Goal: Transaction & Acquisition: Purchase product/service

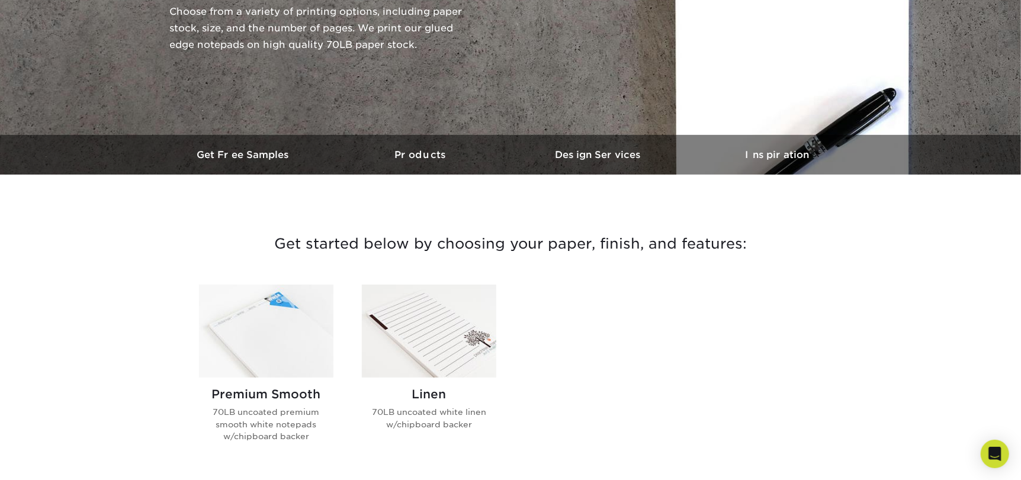
scroll to position [296, 0]
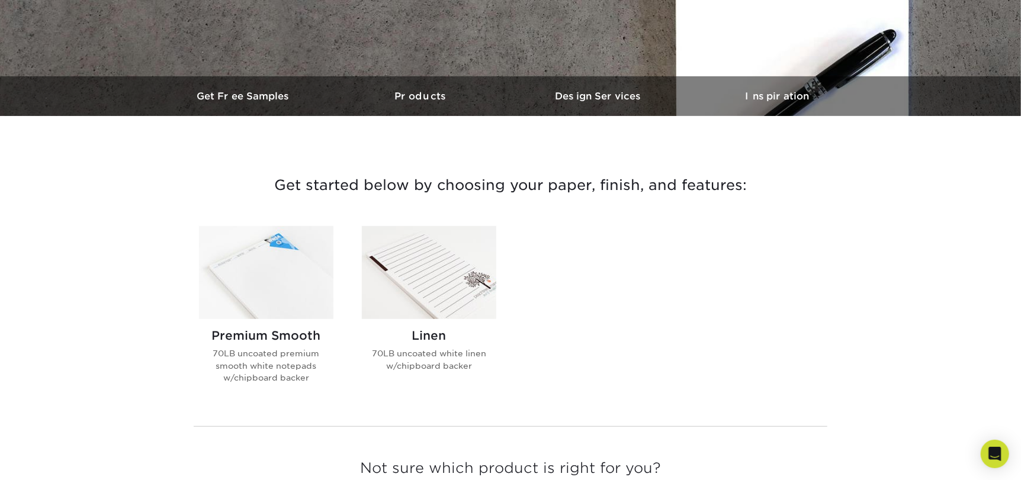
click at [290, 355] on p "70LB uncoated premium smooth white notepads w/chipboard backer" at bounding box center [266, 366] width 134 height 36
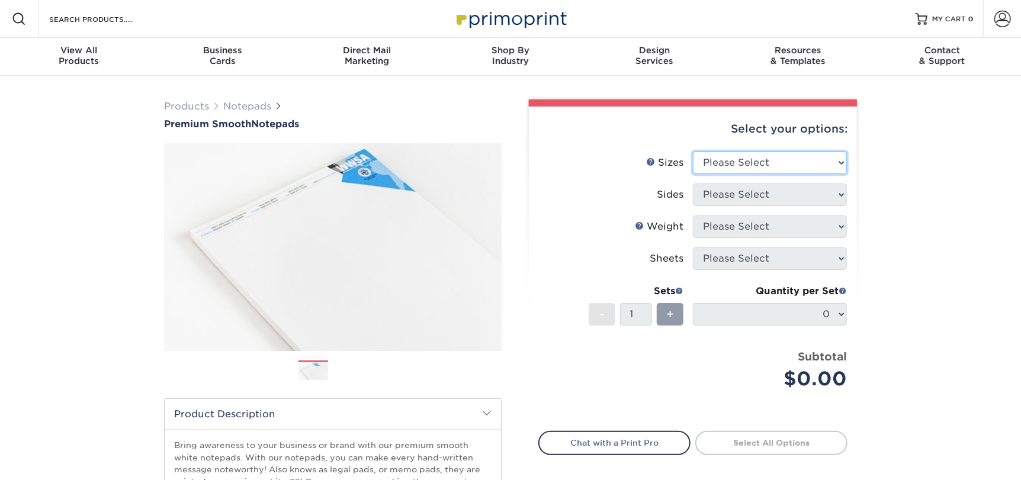
click at [755, 160] on select "Please Select 3.5" x 8.5" 4" x 6" 4.25" x 5.5" 5.5" x 8.5" 8.5" x 11"" at bounding box center [770, 163] width 154 height 23
click at [693, 152] on select "Please Select 3.5" x 8.5" 4" x 6" 4.25" x 5.5" 5.5" x 8.5" 8.5" x 11"" at bounding box center [770, 163] width 154 height 23
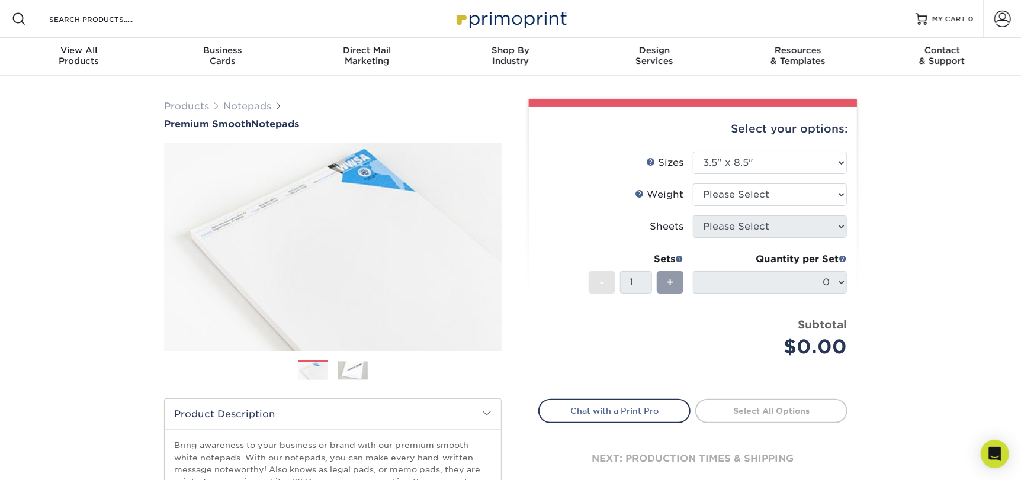
click at [348, 375] on img at bounding box center [353, 370] width 30 height 18
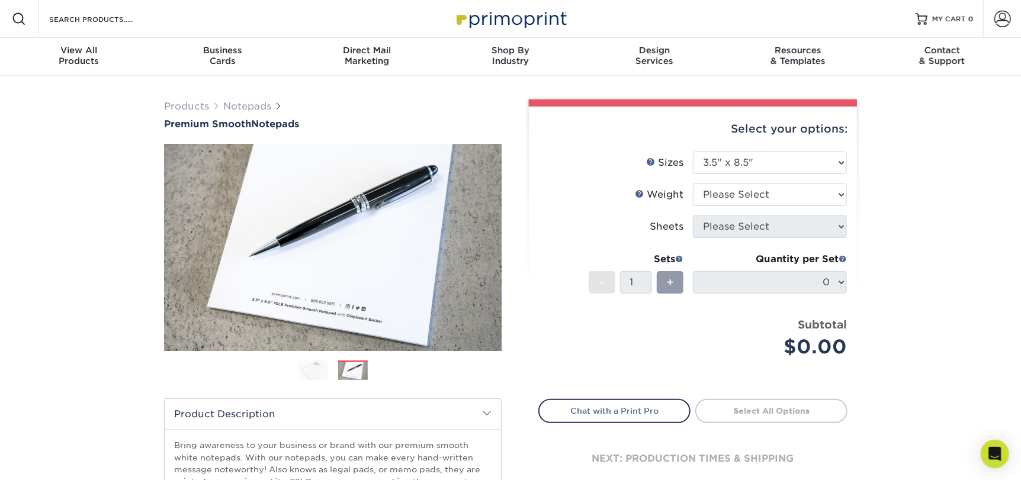
click at [313, 374] on img at bounding box center [313, 370] width 30 height 21
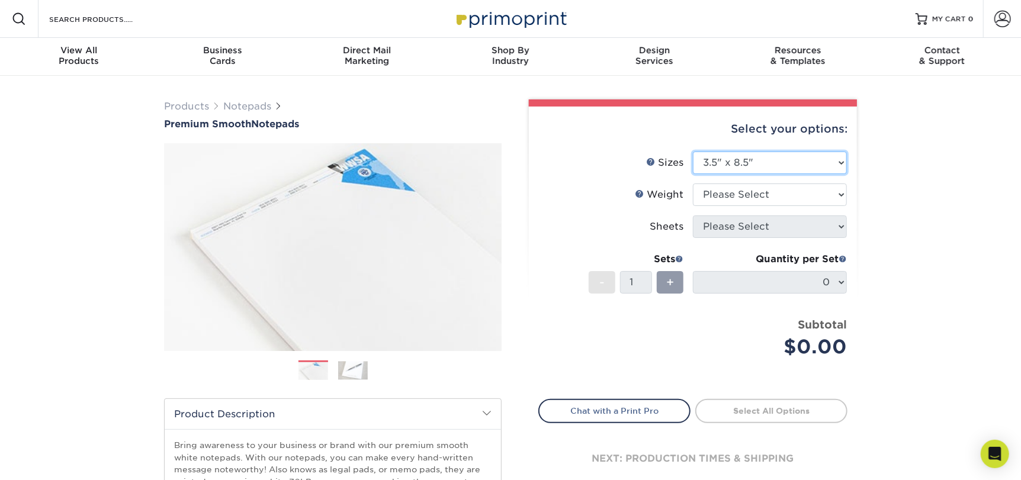
click at [739, 159] on select "Please Select 3.5" x 8.5" 4" x 6" 4.25" x 5.5" 5.5" x 8.5" 8.5" x 11"" at bounding box center [770, 163] width 154 height 23
click at [771, 159] on select "Please Select 3.5" x 8.5" 4" x 6" 4.25" x 5.5" 5.5" x 8.5" 8.5" x 11"" at bounding box center [770, 163] width 154 height 23
select select "4.25x5.50"
click at [693, 152] on select "Please Select 3.5" x 8.5" 4" x 6" 4.25" x 5.5" 5.5" x 8.5" 8.5" x 11"" at bounding box center [770, 163] width 154 height 23
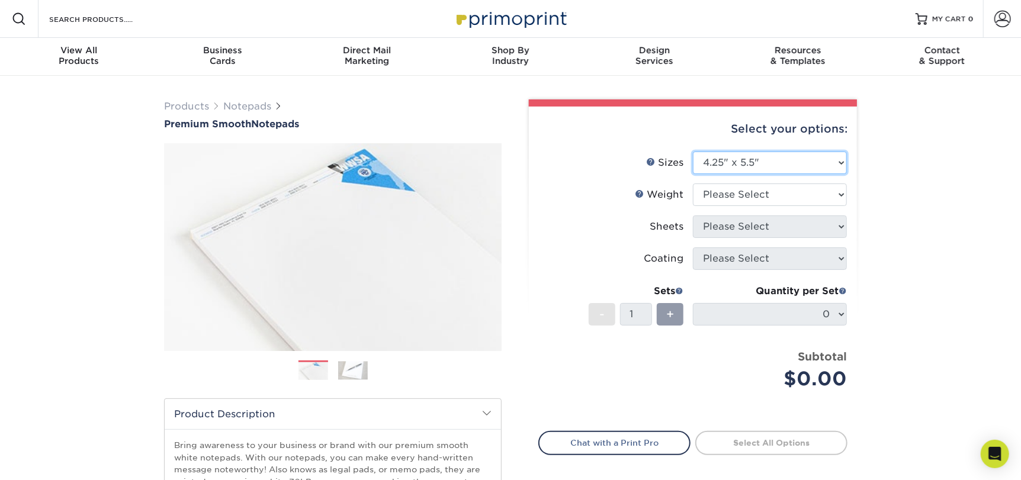
click at [764, 167] on select "Please Select 3.5" x 8.5" 4" x 6" 4.25" x 5.5" 5.5" x 8.5" 8.5" x 11"" at bounding box center [770, 163] width 154 height 23
click at [949, 271] on div "Products Notepads Premium Smooth Notepads" at bounding box center [510, 392] width 1021 height 632
click at [355, 373] on img at bounding box center [353, 370] width 30 height 18
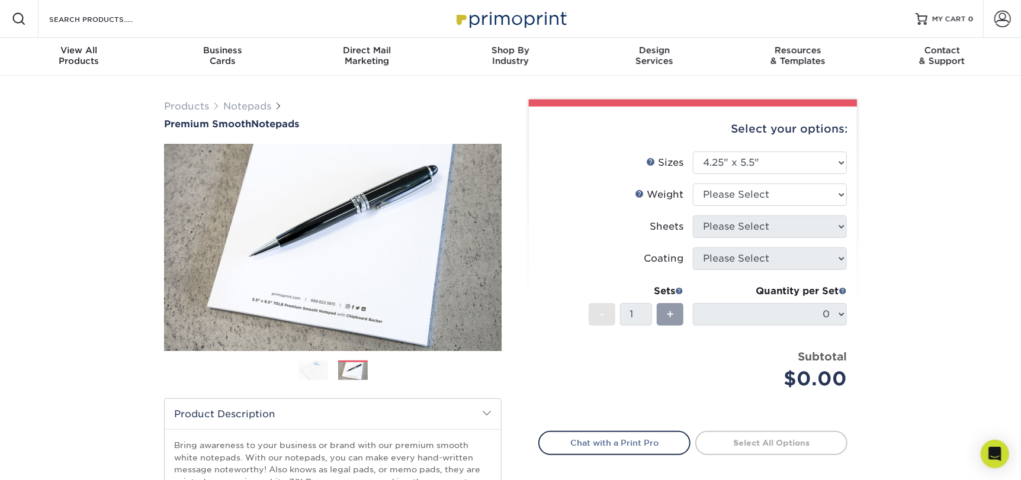
click at [309, 364] on img at bounding box center [313, 370] width 30 height 21
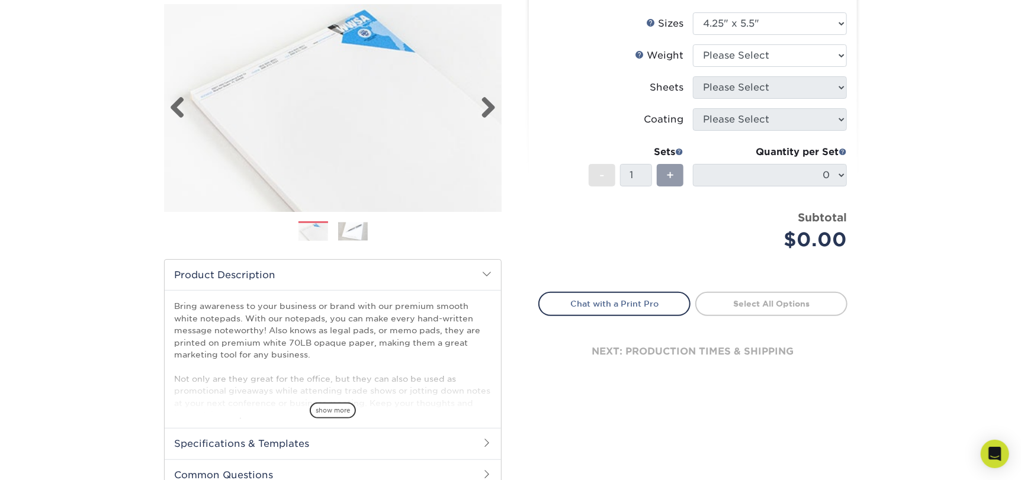
scroll to position [237, 0]
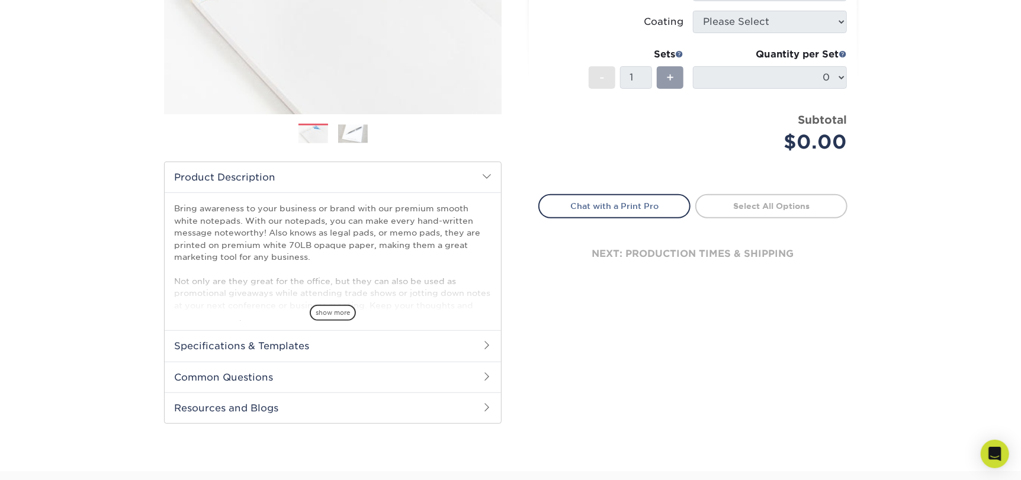
click at [471, 343] on h2 "Specifications & Templates" at bounding box center [333, 345] width 336 height 31
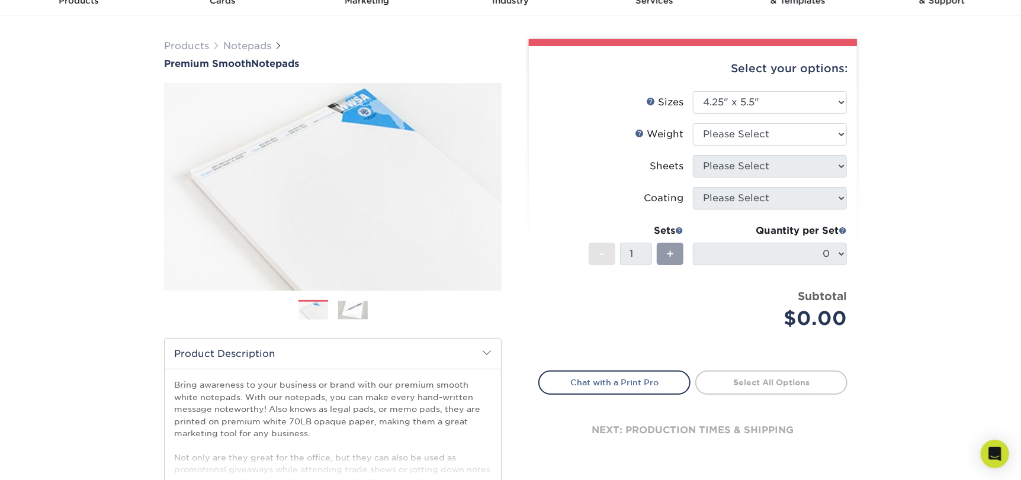
scroll to position [0, 0]
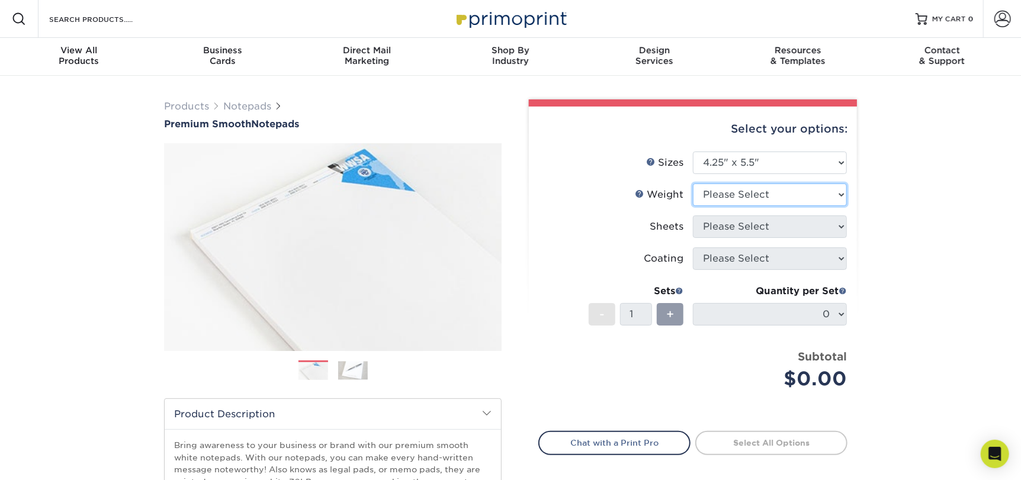
click at [768, 195] on select "Please Select 70LB" at bounding box center [770, 195] width 154 height 23
select select "70LB"
click at [693, 184] on select "Please Select 70LB" at bounding box center [770, 195] width 154 height 23
click at [786, 221] on select "Please Select 25 50" at bounding box center [770, 227] width 154 height 23
select select "50"
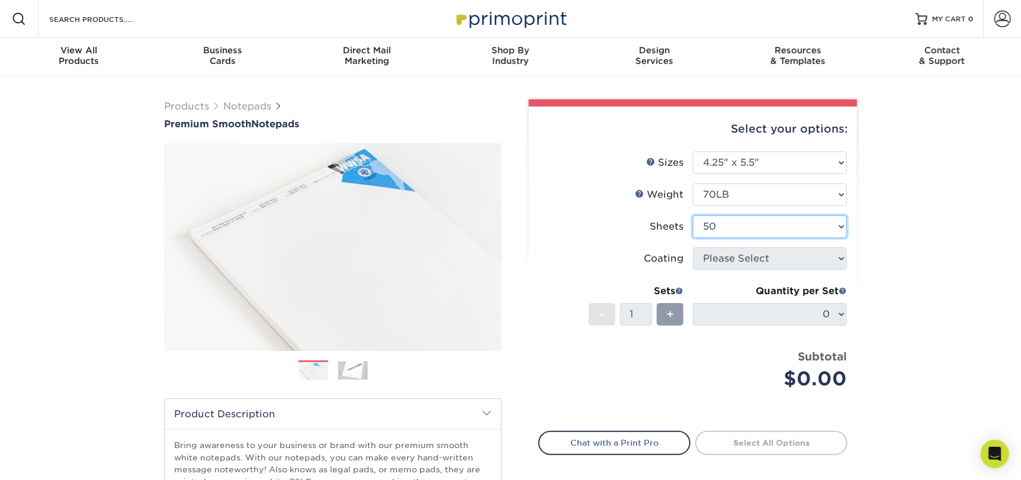
click at [693, 216] on select "Please Select 25 50" at bounding box center [770, 227] width 154 height 23
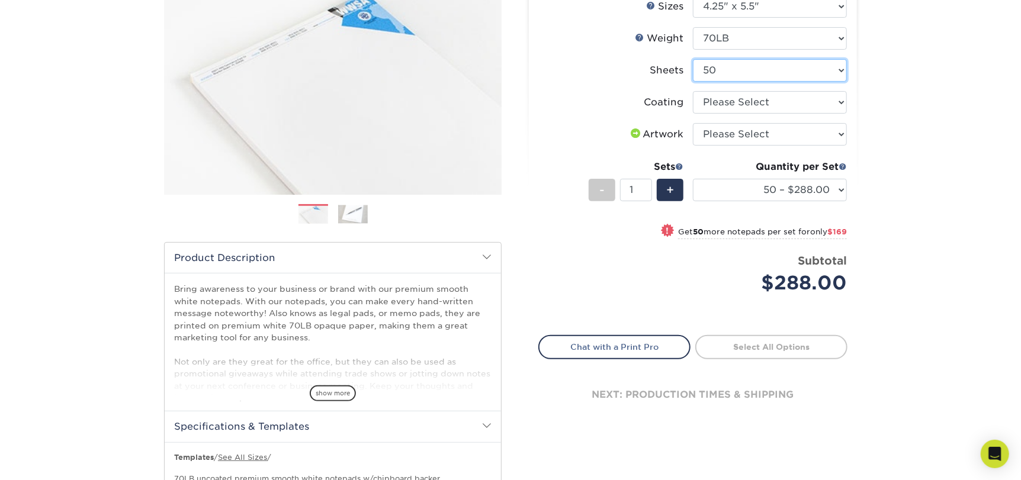
scroll to position [177, 0]
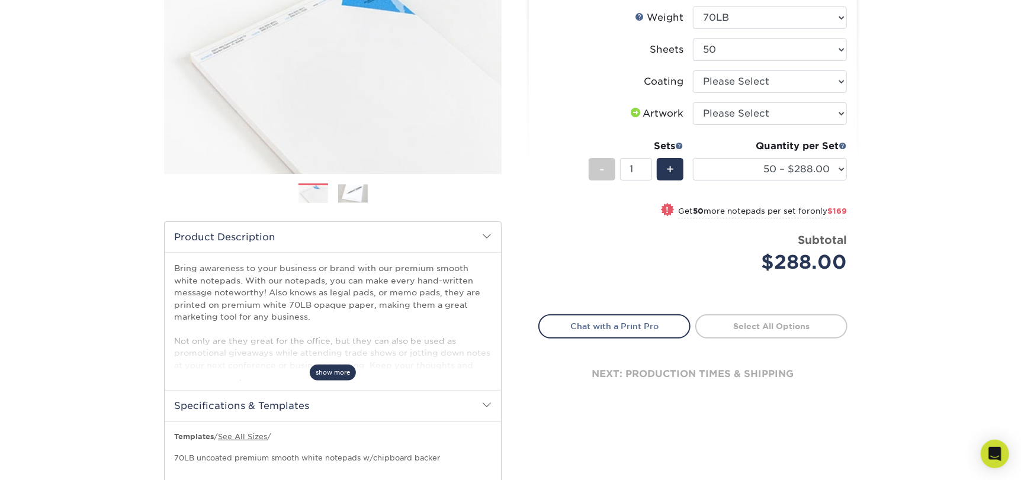
click at [340, 366] on span "show more" at bounding box center [333, 373] width 46 height 16
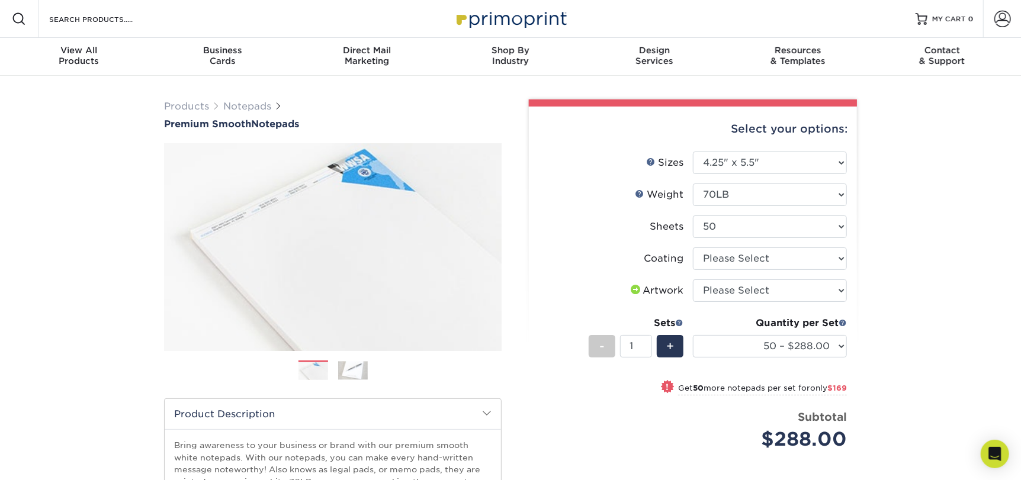
scroll to position [0, 0]
click at [842, 322] on span at bounding box center [843, 323] width 8 height 8
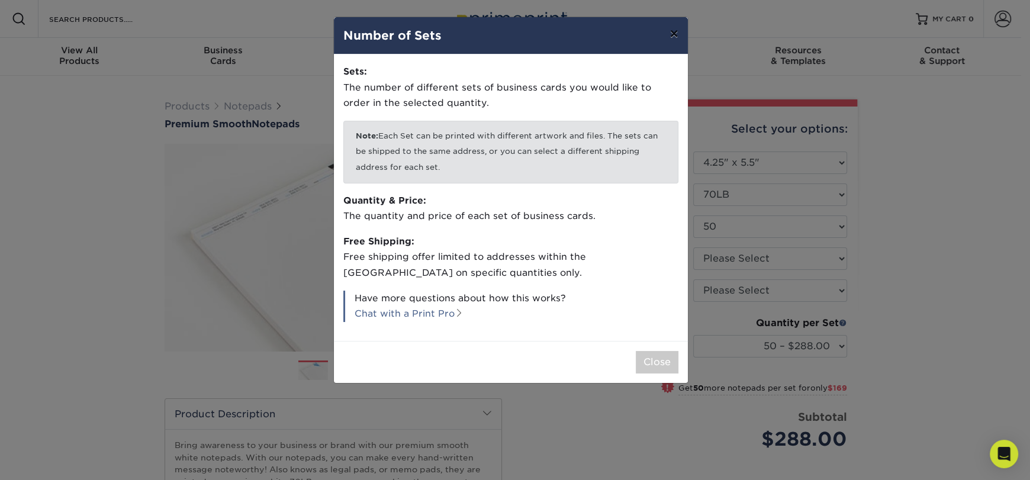
click at [679, 38] on button "×" at bounding box center [673, 33] width 27 height 33
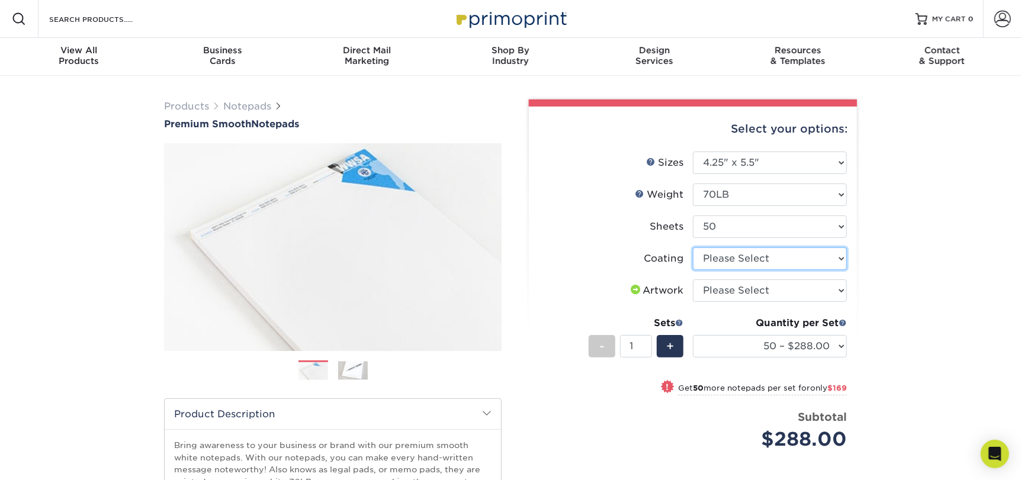
click at [807, 259] on select at bounding box center [770, 259] width 154 height 23
select select "3e7618de-abca-4bda-9f97-8b9129e913d8"
click at [693, 248] on select at bounding box center [770, 259] width 154 height 23
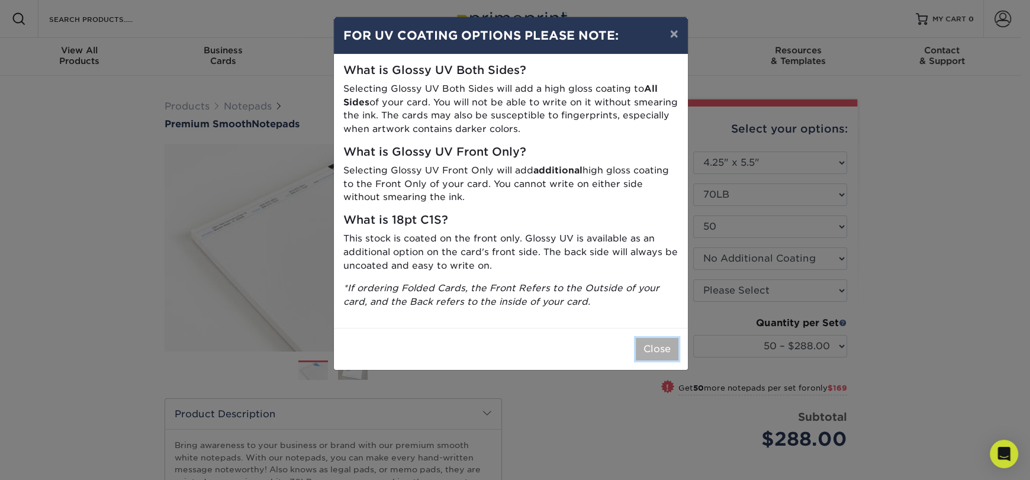
click at [662, 351] on button "Close" at bounding box center [657, 349] width 43 height 23
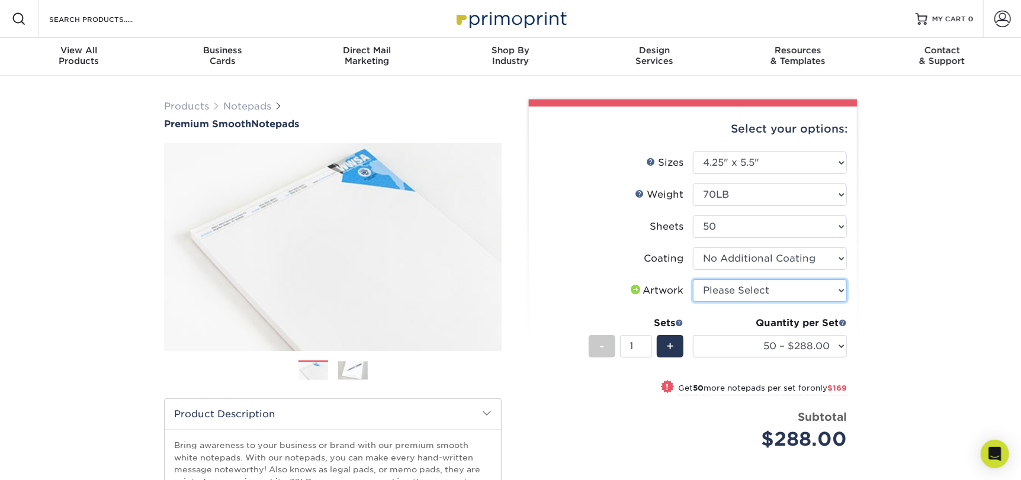
click at [762, 286] on select "Please Select I will upload files I need a design - $50" at bounding box center [770, 291] width 154 height 23
select select "upload"
click at [693, 280] on select "Please Select I will upload files I need a design - $50" at bounding box center [770, 291] width 154 height 23
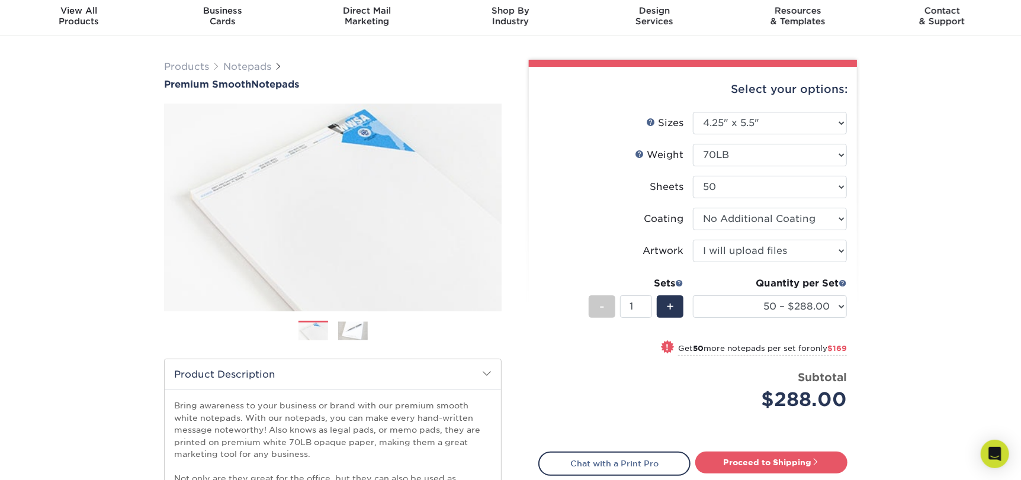
scroll to position [59, 0]
